Goal: Task Accomplishment & Management: Use online tool/utility

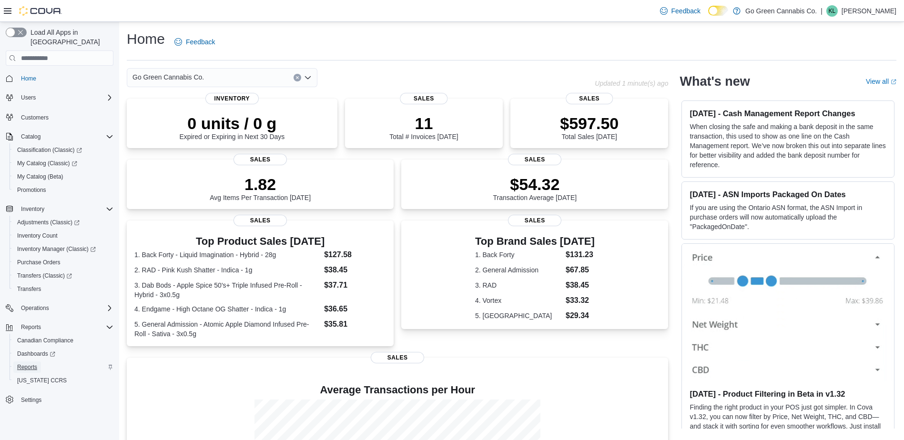
click at [25, 363] on span "Reports" at bounding box center [27, 367] width 20 height 8
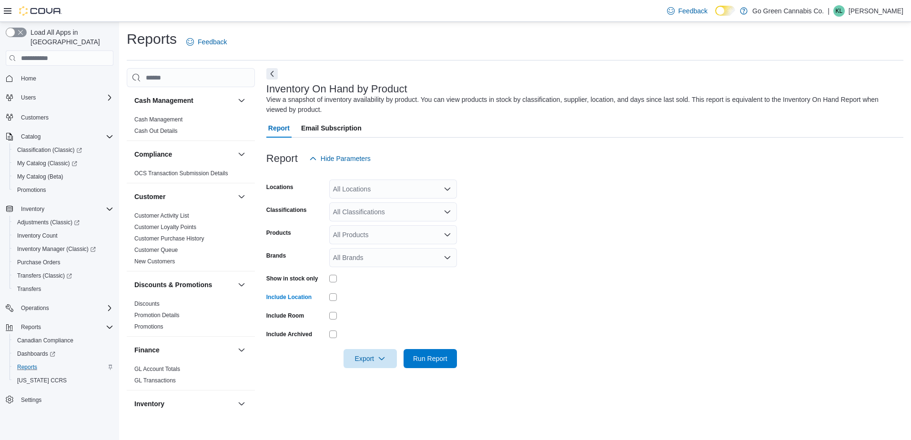
click at [428, 210] on div "All Classifications" at bounding box center [393, 211] width 128 height 19
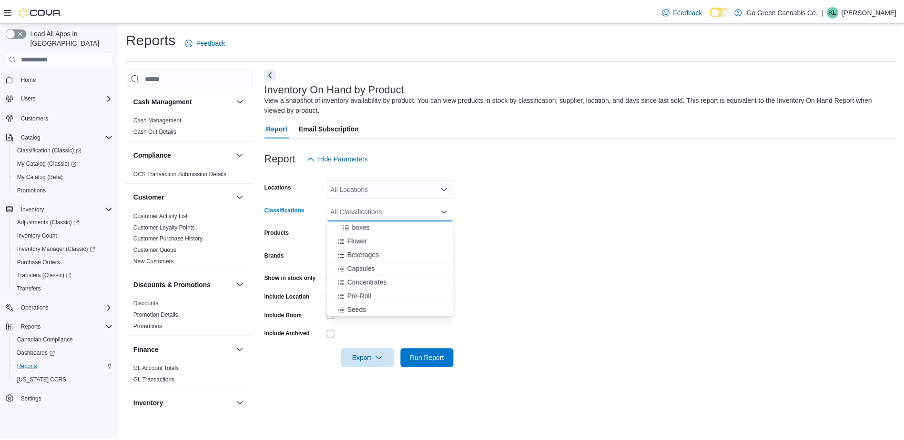
scroll to position [333, 0]
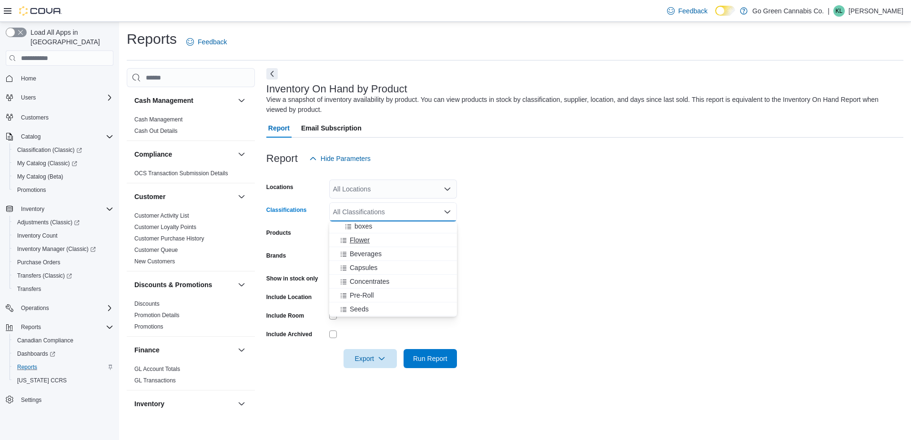
click at [363, 239] on span "Flower" at bounding box center [360, 240] width 20 height 10
click at [368, 239] on span "Beverages" at bounding box center [366, 240] width 32 height 10
click at [366, 254] on span "Concentrates" at bounding box center [370, 254] width 40 height 10
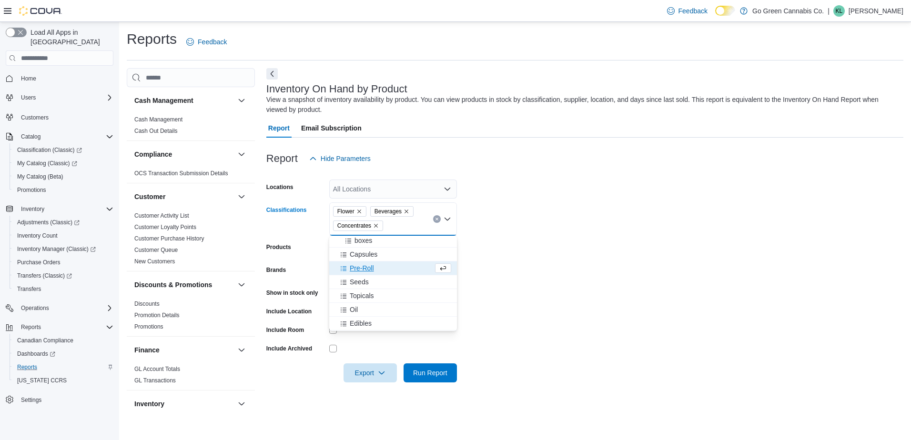
click at [365, 264] on span "Pre-Roll" at bounding box center [362, 268] width 24 height 10
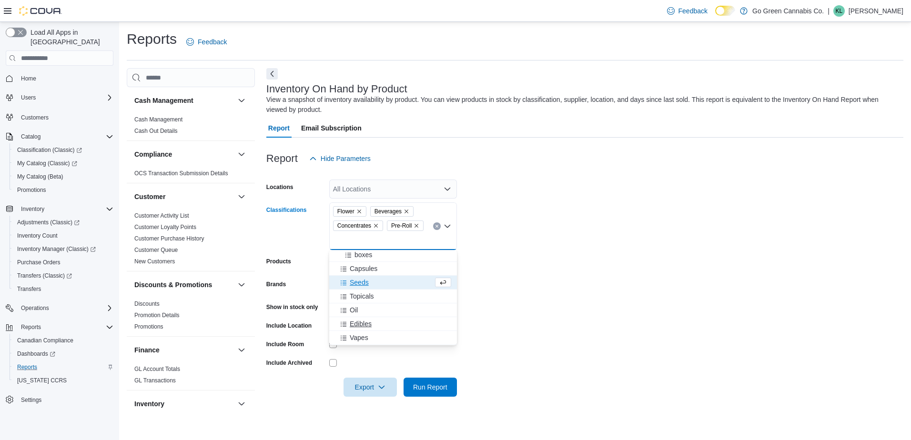
click at [355, 319] on button "Edibles" at bounding box center [393, 324] width 128 height 14
click at [358, 324] on span "Vapes" at bounding box center [359, 324] width 19 height 10
click at [444, 388] on span "Run Report" at bounding box center [430, 387] width 34 height 10
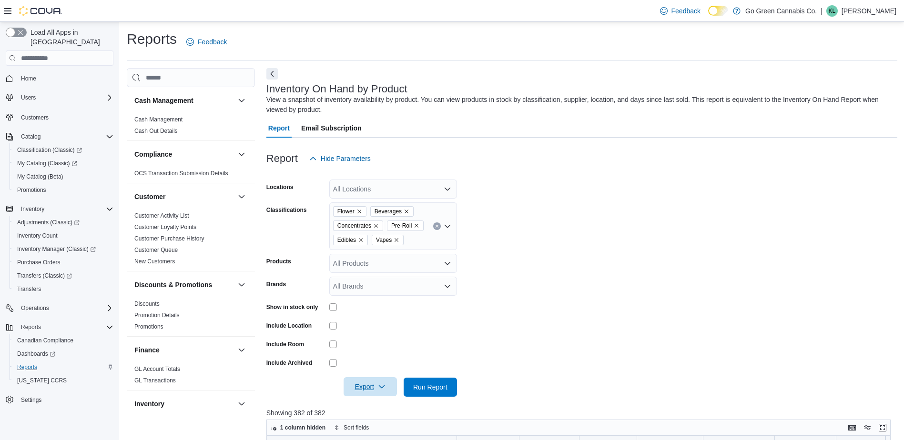
click at [377, 383] on span "Export" at bounding box center [370, 386] width 42 height 19
click at [379, 328] on span "Export to Excel" at bounding box center [370, 329] width 43 height 8
